Goal: Task Accomplishment & Management: Manage account settings

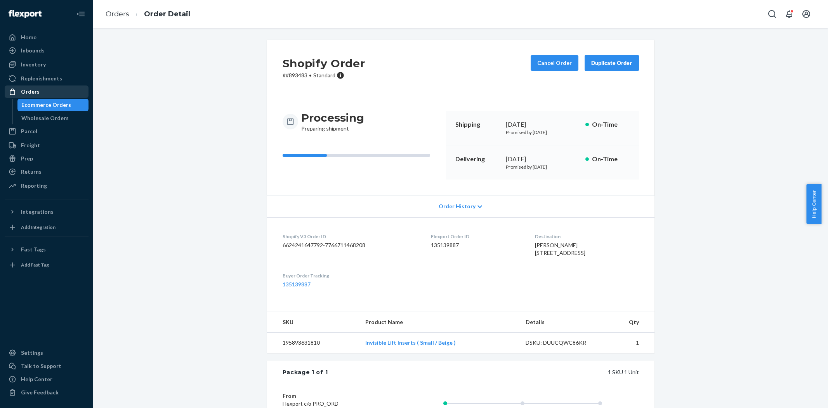
click at [49, 91] on div "Orders" at bounding box center [46, 91] width 82 height 11
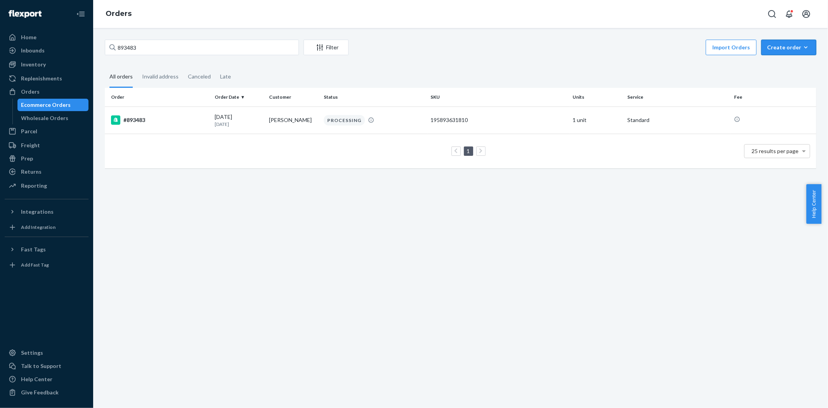
click at [782, 54] on button "Create order Ecommerce order Removal order" at bounding box center [788, 48] width 55 height 16
click at [781, 68] on span "Ecommerce order" at bounding box center [793, 65] width 48 height 5
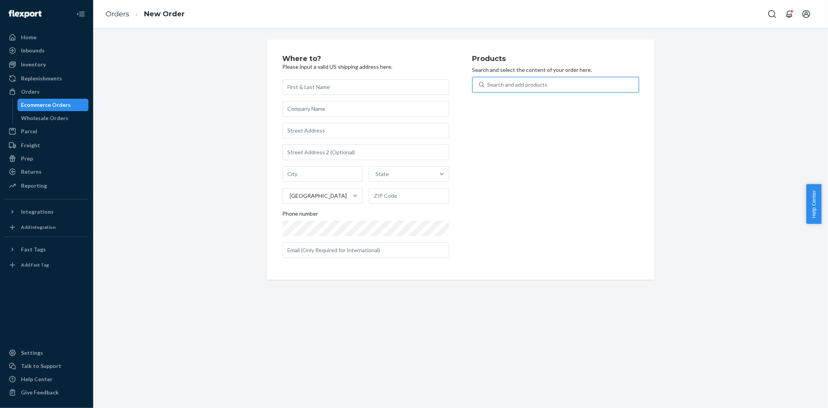
click at [547, 90] on div "Search and add products" at bounding box center [561, 85] width 154 height 14
click at [488, 89] on input "0 results available. Use Up and Down to choose options, press Enter to select t…" at bounding box center [488, 85] width 1 height 8
paste input "[PERSON_NAME] Inserts"
type input "[PERSON_NAME] Inserts large sand"
click at [580, 95] on div "[PERSON_NAME] Inserts ( Large / Sand ) 810114041024 90 available Create ‘Demi B…" at bounding box center [555, 114] width 167 height 41
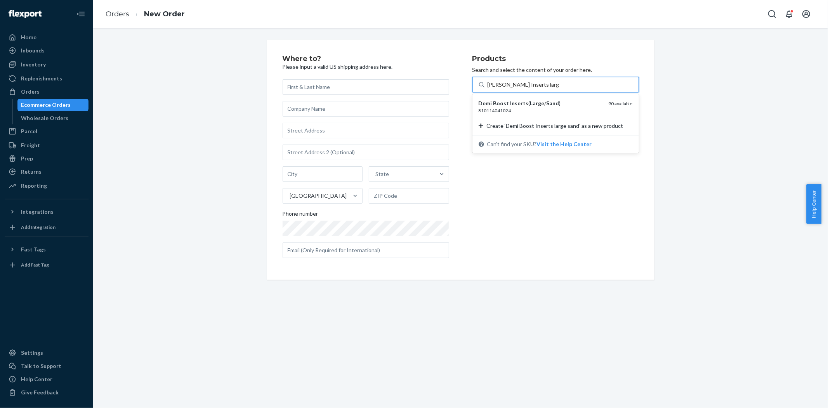
click at [559, 89] on input "[PERSON_NAME] Inserts large sand" at bounding box center [523, 85] width 71 height 8
click at [575, 102] on div "[PERSON_NAME] Inserts ( Large / Sand )" at bounding box center [541, 103] width 124 height 8
click at [559, 89] on input "[PERSON_NAME] Inserts large sand" at bounding box center [523, 85] width 71 height 8
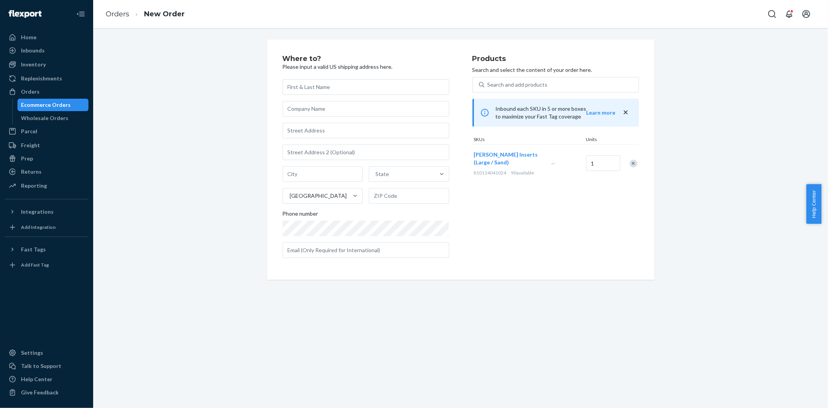
click at [124, 127] on div "Where to? Please input a valid US shipping address here. State United States Ph…" at bounding box center [460, 160] width 723 height 240
click at [630, 161] on div "Remove Item" at bounding box center [634, 164] width 8 height 8
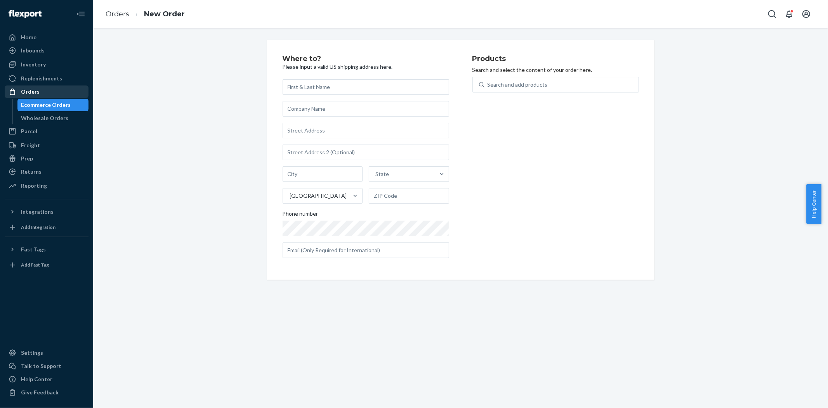
click at [42, 89] on div "Orders" at bounding box center [46, 91] width 82 height 11
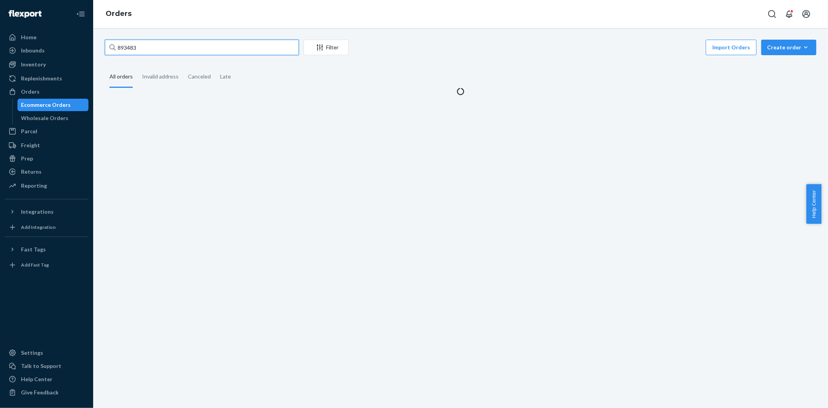
click at [242, 51] on input "893483" at bounding box center [202, 48] width 194 height 16
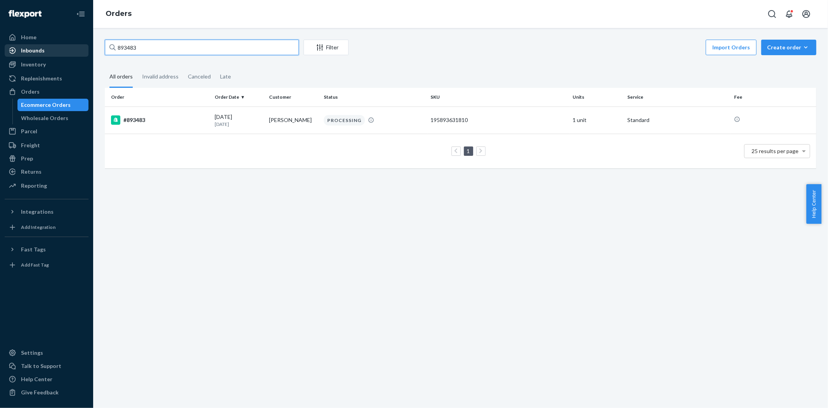
drag, startPoint x: 233, startPoint y: 50, endPoint x: 78, endPoint y: 49, distance: 154.9
click at [78, 49] on div "Home Inbounds Shipping Plans Problems Inventory Products Replenishments Orders …" at bounding box center [414, 204] width 828 height 408
paste input "#900895"
type input "#900895"
click at [410, 123] on div "PROCESSING" at bounding box center [374, 120] width 104 height 10
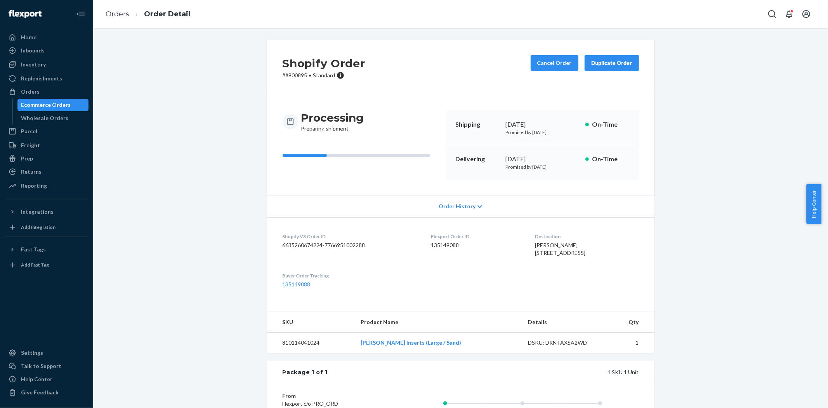
click at [238, 156] on div "Shopify Order # #900895 • Standard Cancel Order Duplicate Order Processing Prep…" at bounding box center [460, 272] width 723 height 464
